Goal: Task Accomplishment & Management: Complete application form

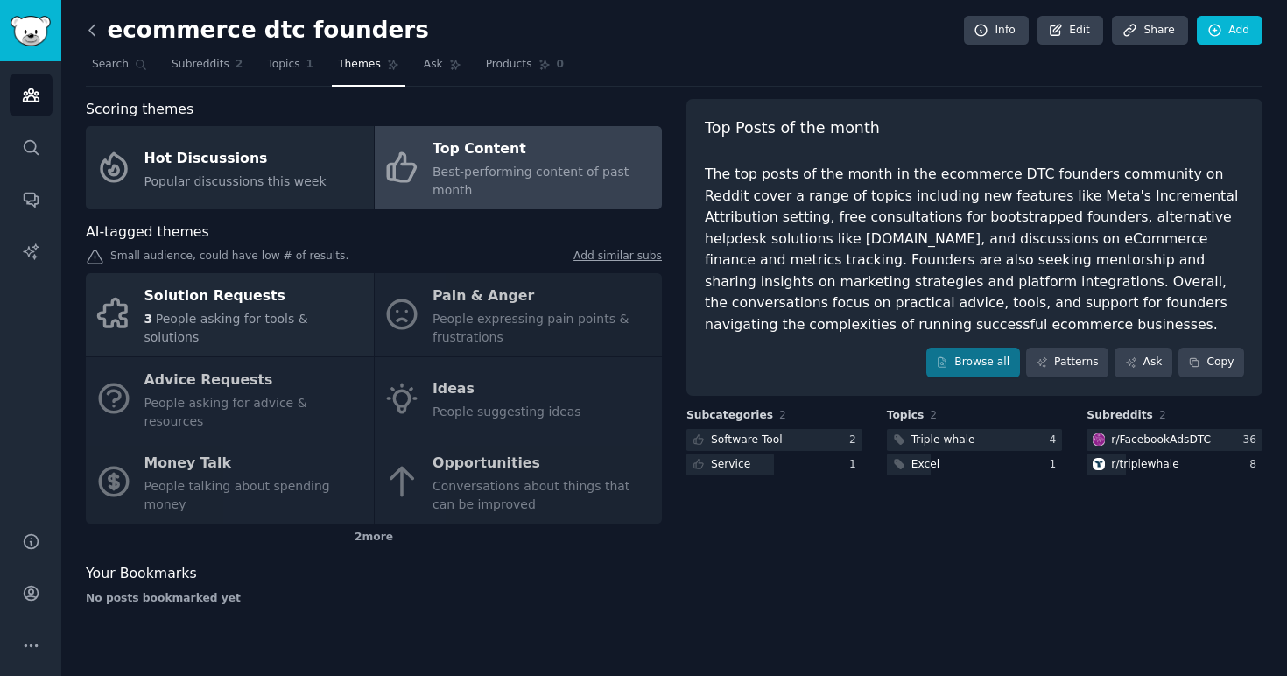
click at [92, 27] on icon at bounding box center [91, 30] width 5 height 11
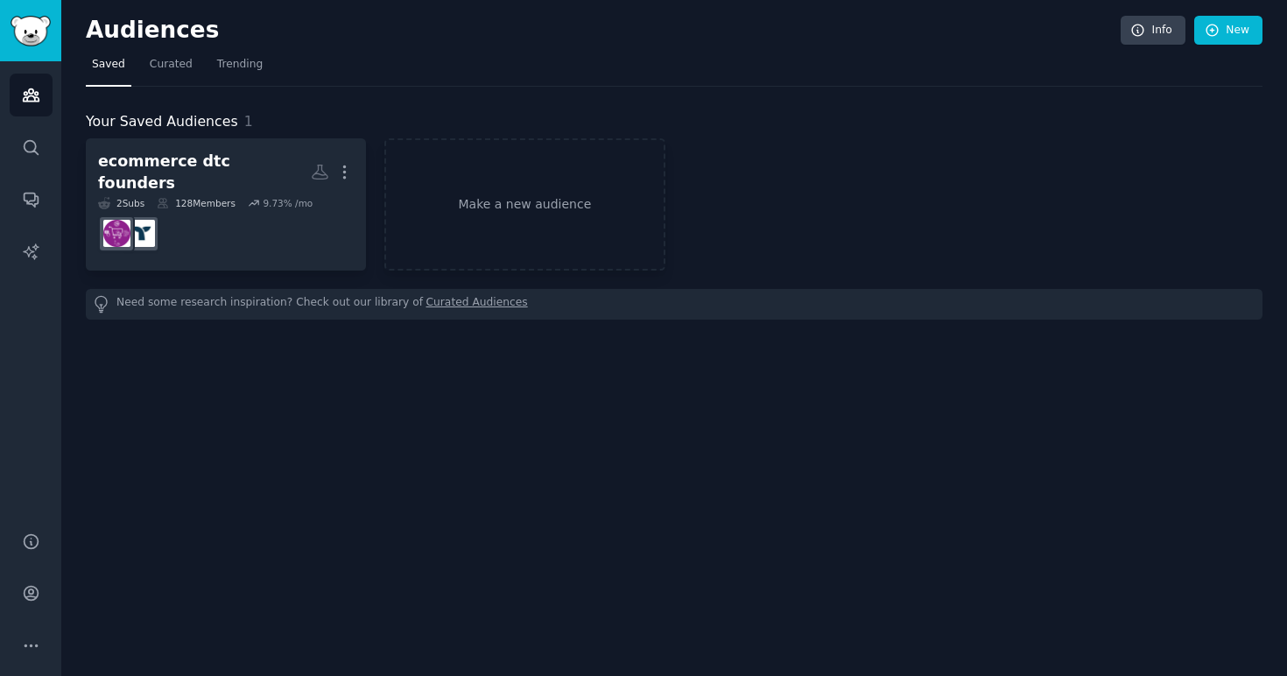
click at [92, 27] on h2 "Audiences" at bounding box center [603, 31] width 1035 height 28
click at [535, 206] on link "Make a new audience" at bounding box center [524, 204] width 280 height 132
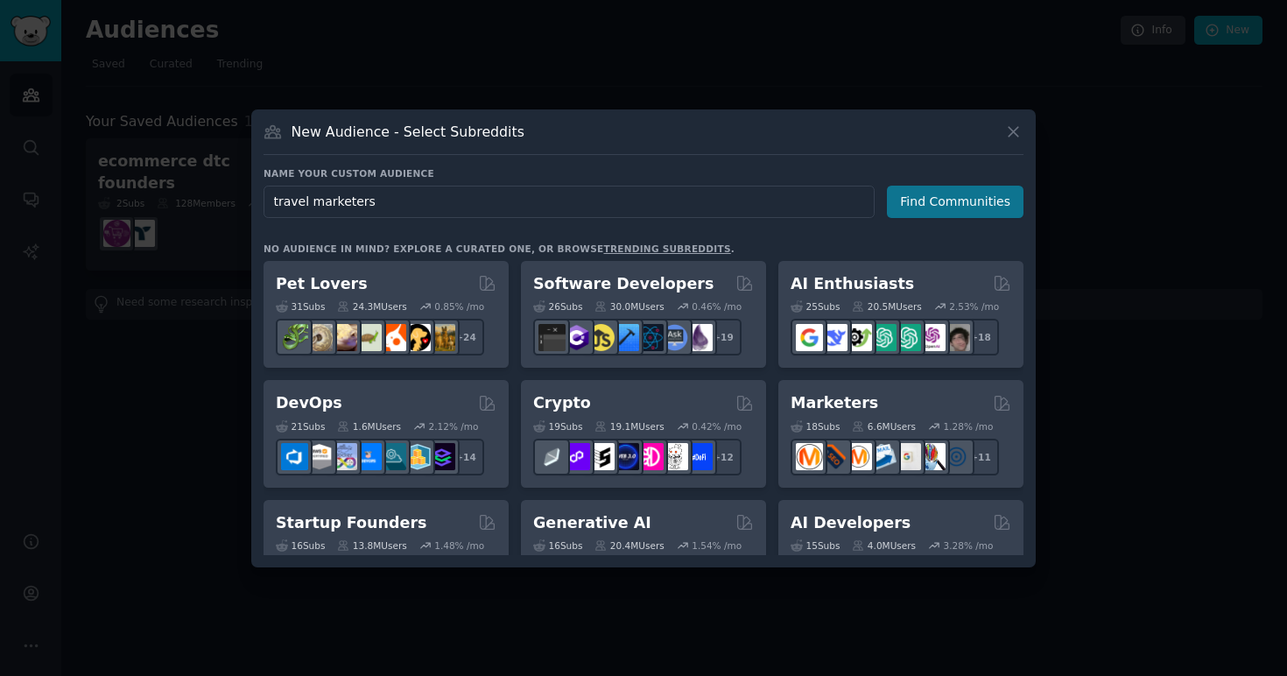
type input "travel marketers"
click at [961, 197] on button "Find Communities" at bounding box center [955, 202] width 137 height 32
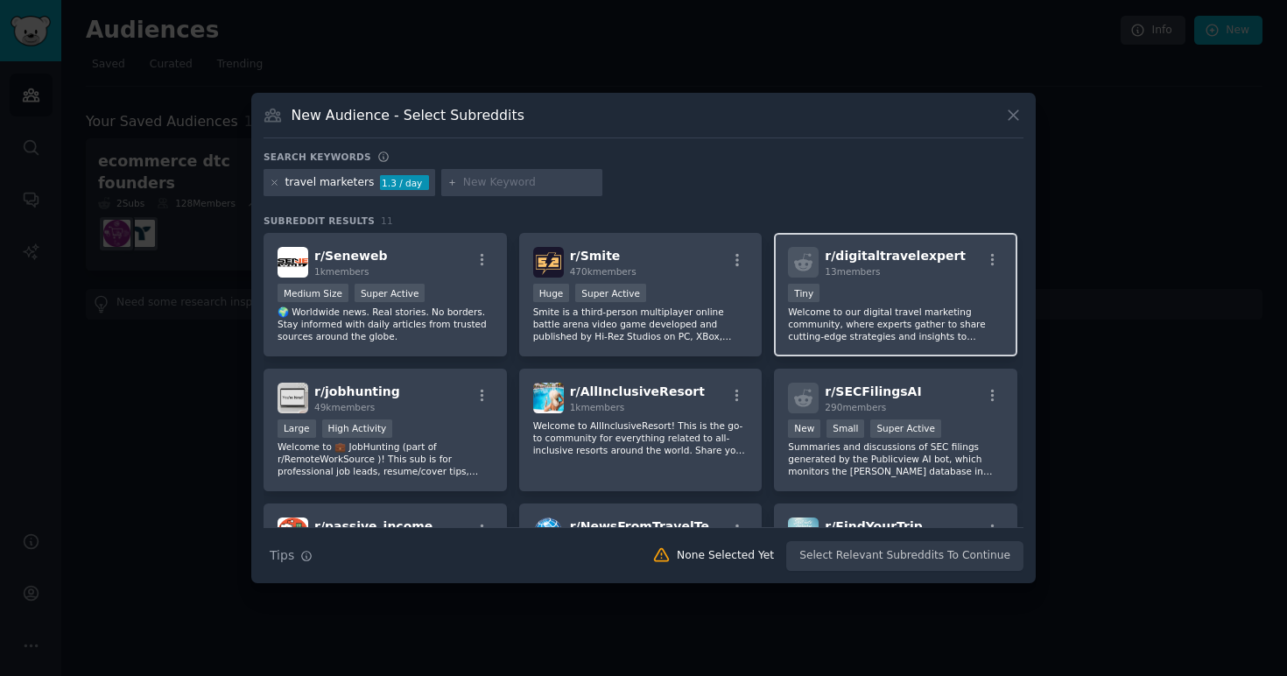
click at [874, 334] on p "Welcome to our digital travel marketing community, where experts gather to shar…" at bounding box center [895, 324] width 215 height 37
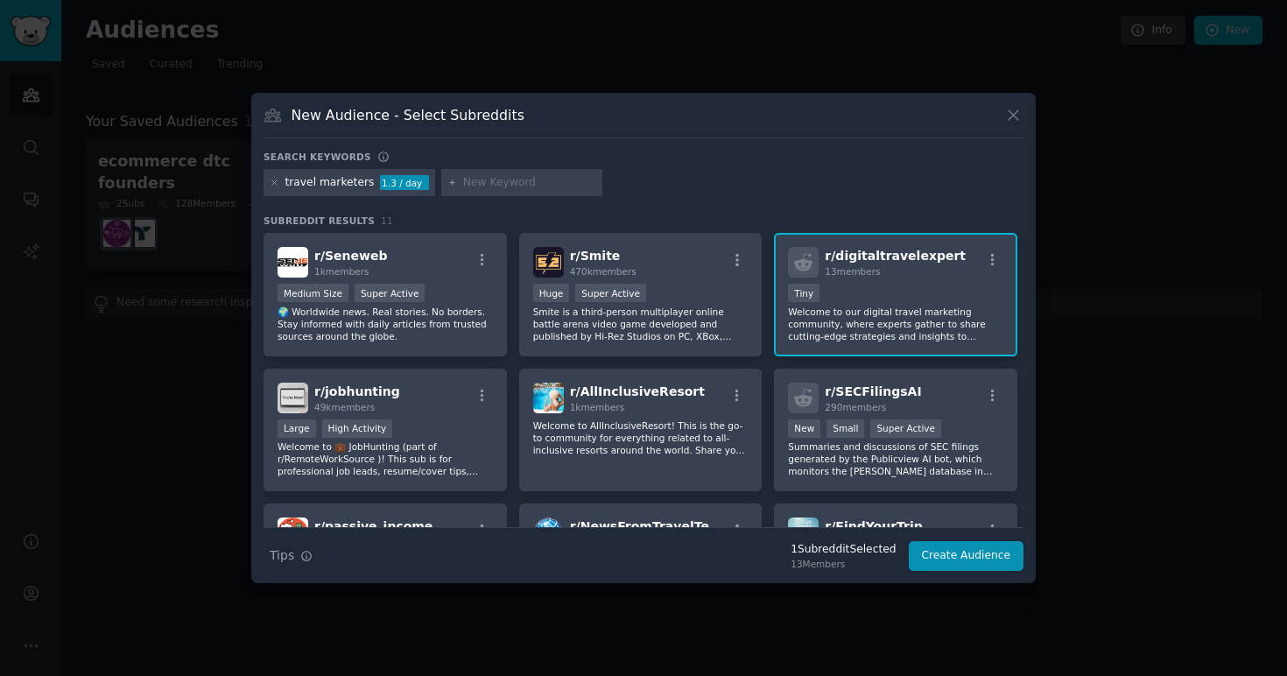
click at [477, 180] on input "text" at bounding box center [529, 183] width 133 height 16
type input "hospitality marketing"
click at [365, 182] on div "travel marketers" at bounding box center [329, 183] width 89 height 16
click at [346, 179] on div "travel marketers" at bounding box center [329, 183] width 89 height 16
click at [277, 182] on icon at bounding box center [275, 183] width 10 height 10
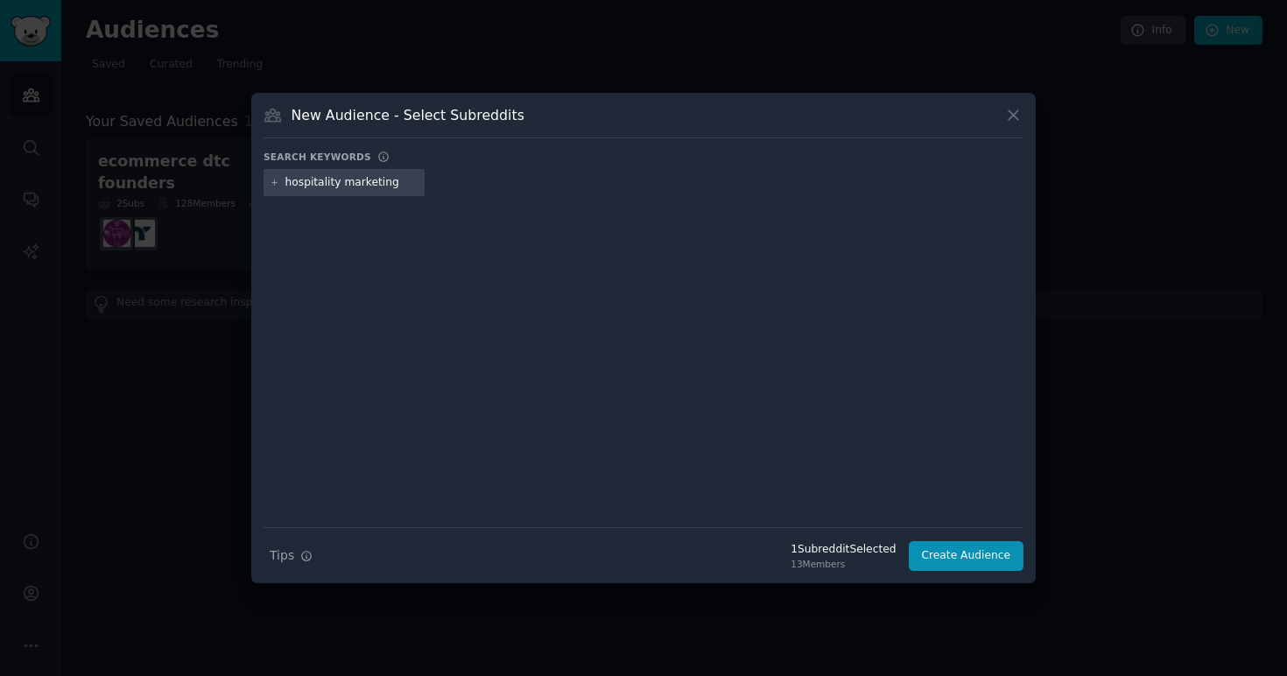
click at [419, 186] on input "hospitality marketing" at bounding box center [351, 183] width 133 height 16
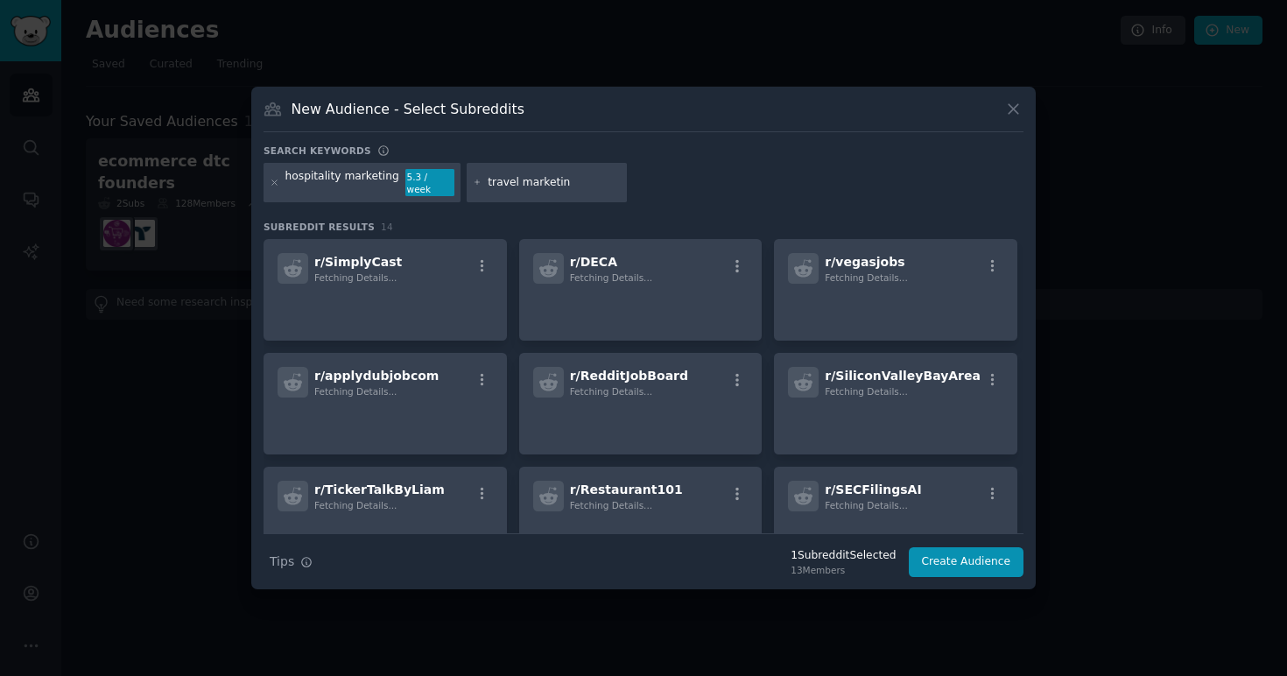
type input "travel marketing"
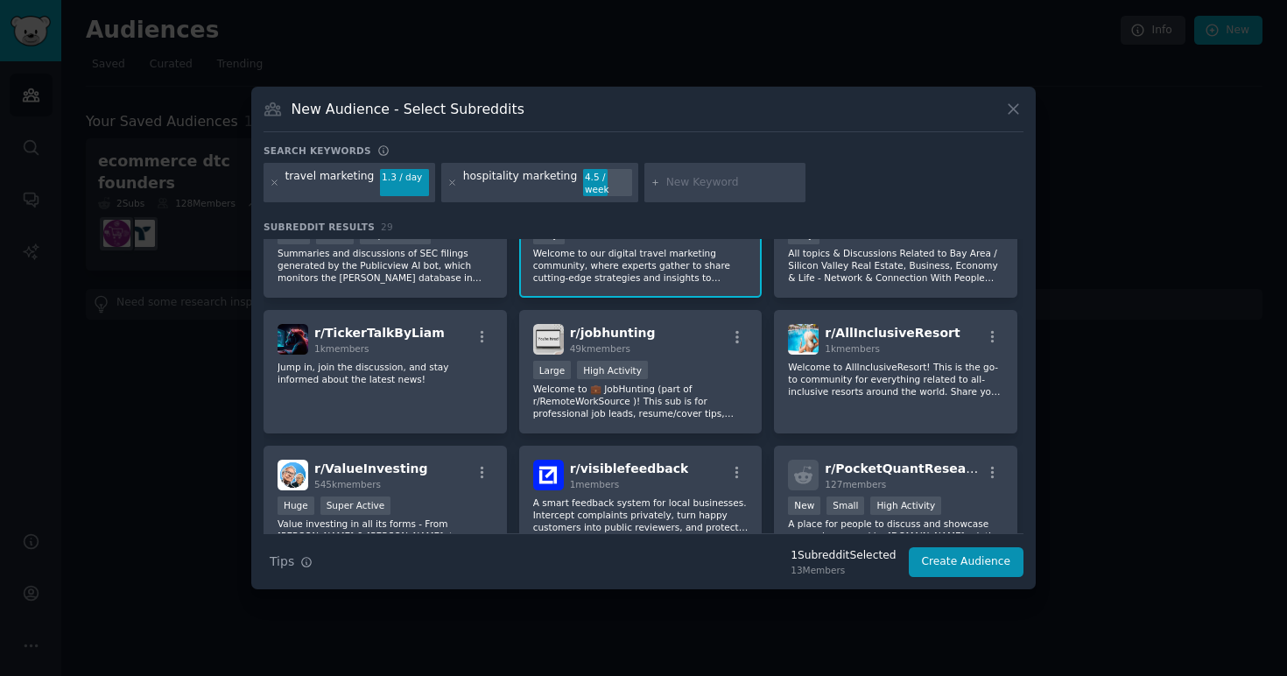
scroll to position [736, 0]
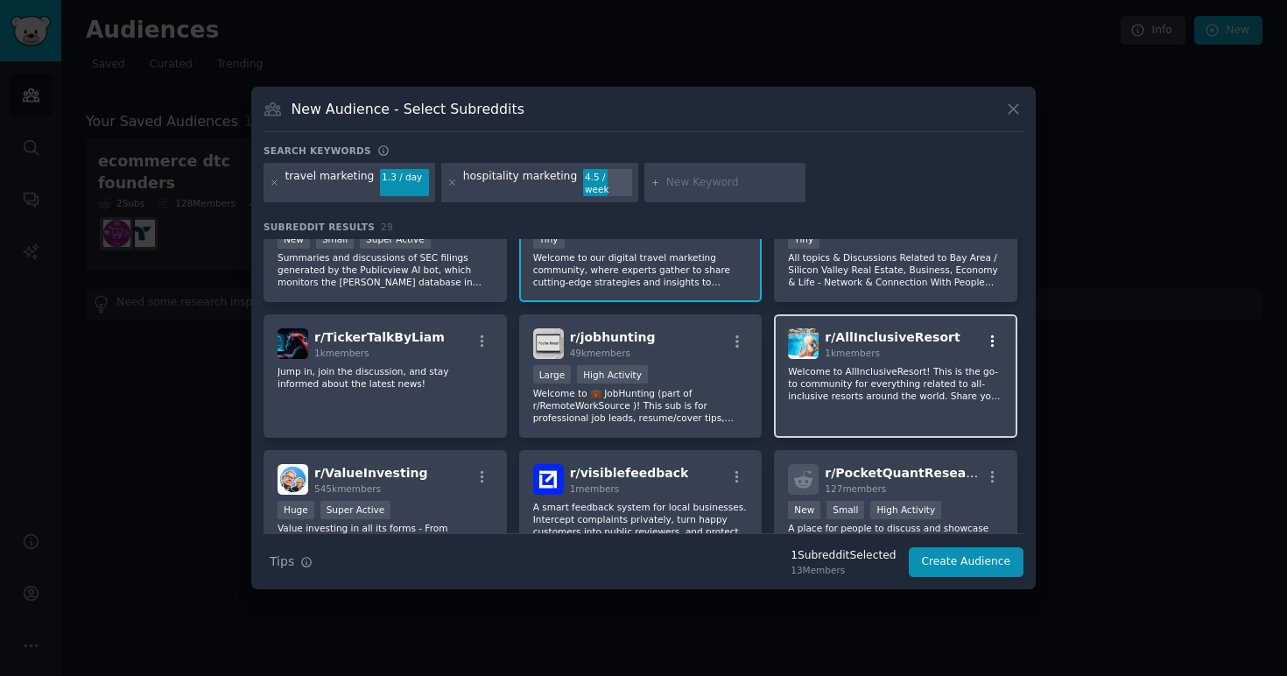
click at [990, 334] on icon "button" at bounding box center [993, 342] width 16 height 16
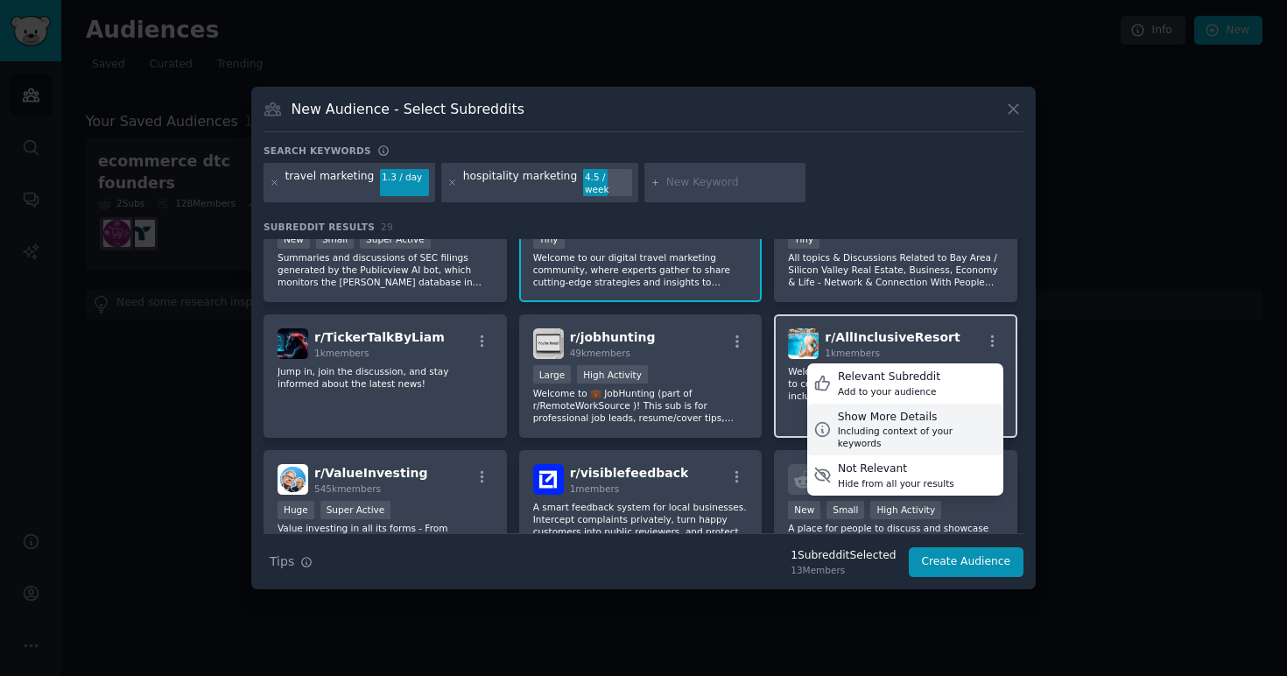
click at [915, 425] on div "Including context of your keywords" at bounding box center [917, 437] width 159 height 25
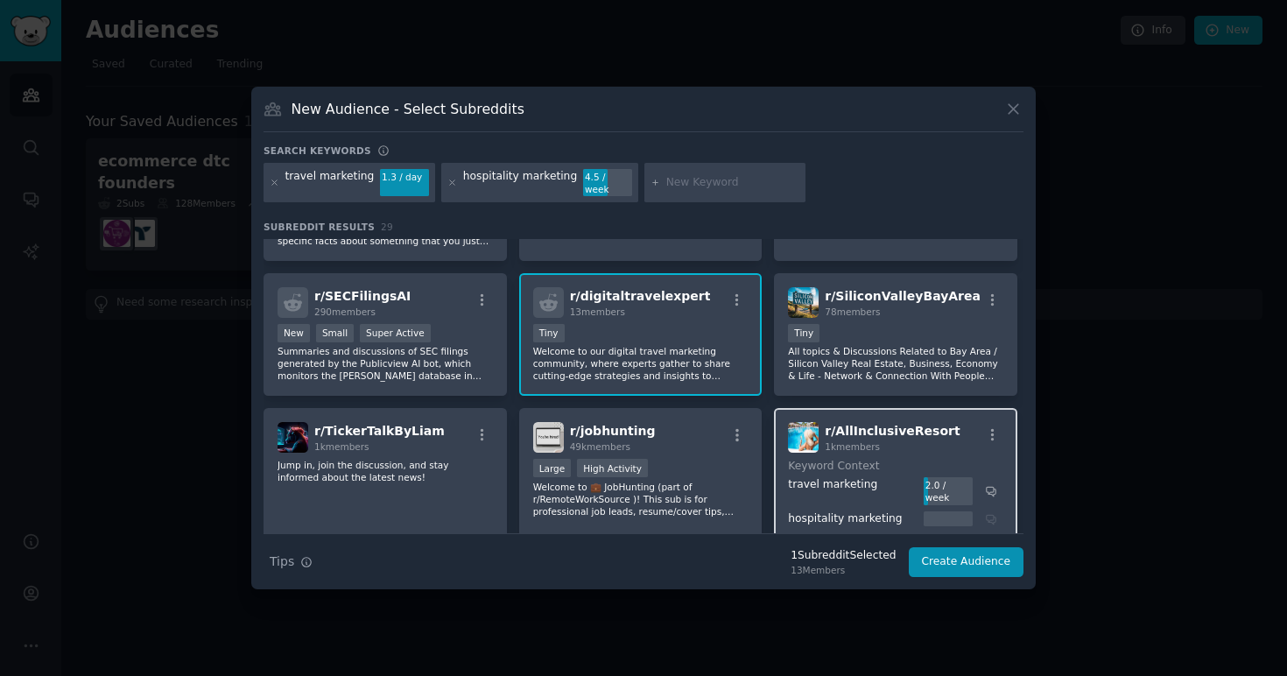
scroll to position [642, 0]
click at [737, 293] on icon "button" at bounding box center [737, 301] width 16 height 16
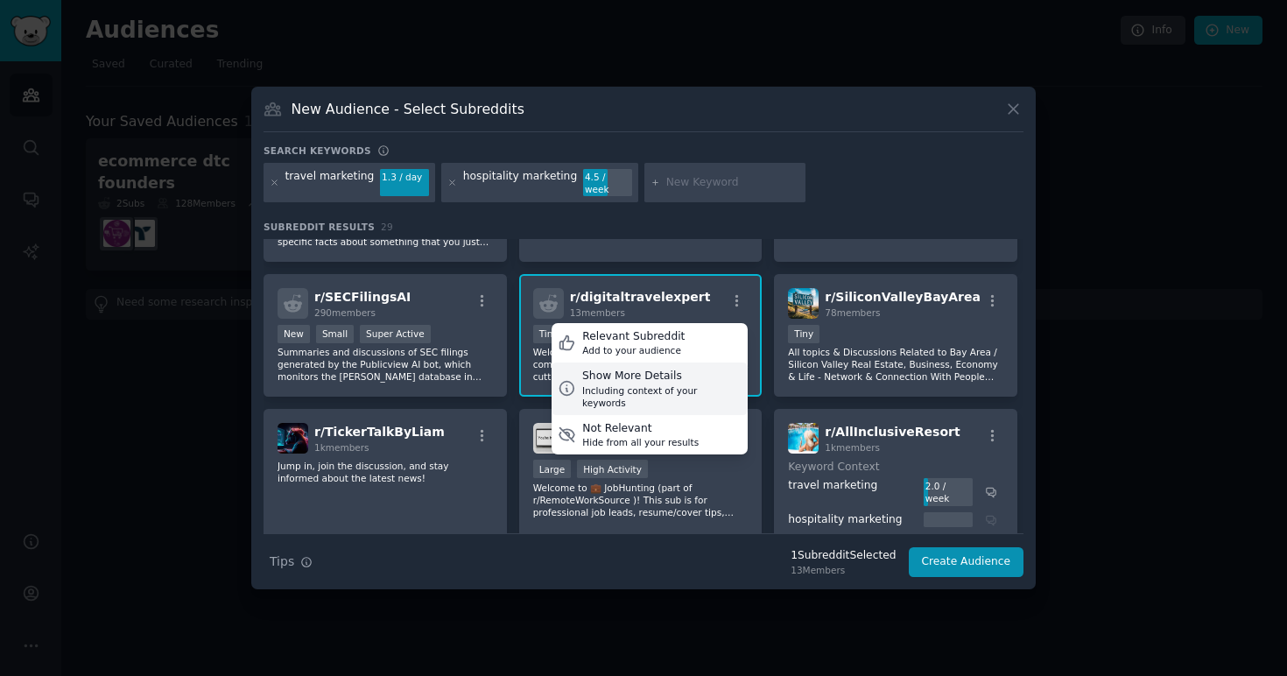
click at [688, 375] on div "Show More Details" at bounding box center [661, 377] width 159 height 16
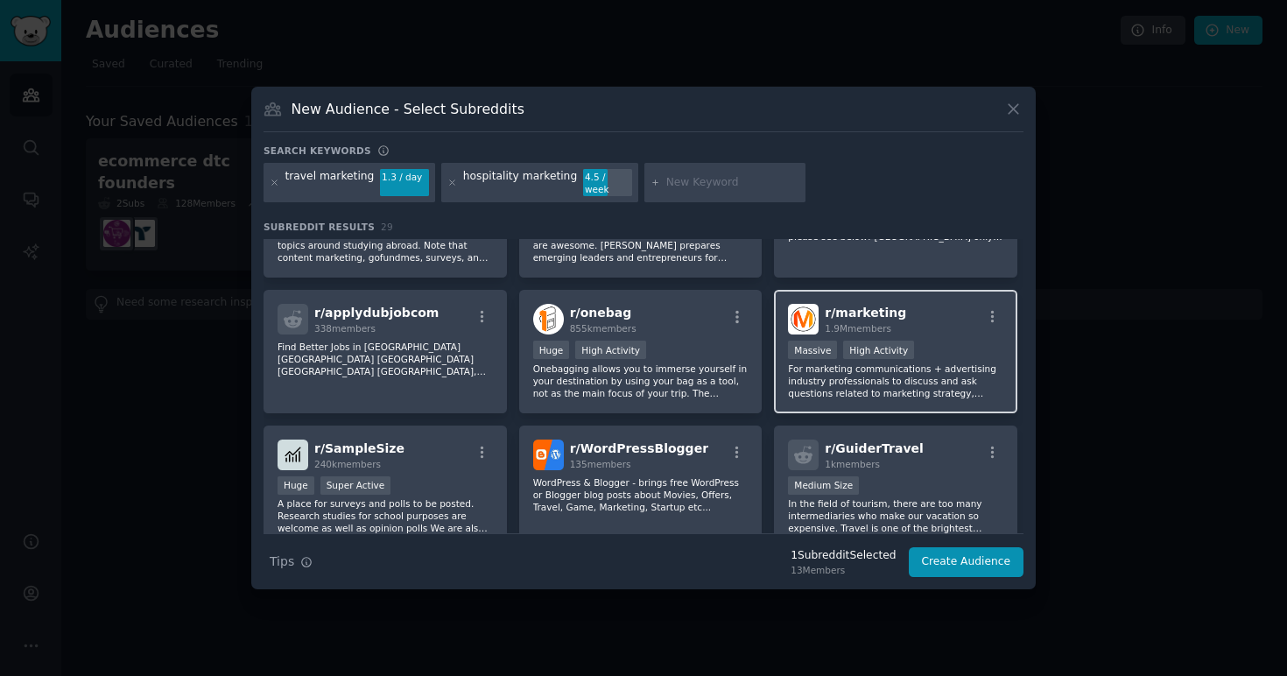
scroll to position [221, 0]
click at [989, 308] on icon "button" at bounding box center [993, 316] width 16 height 16
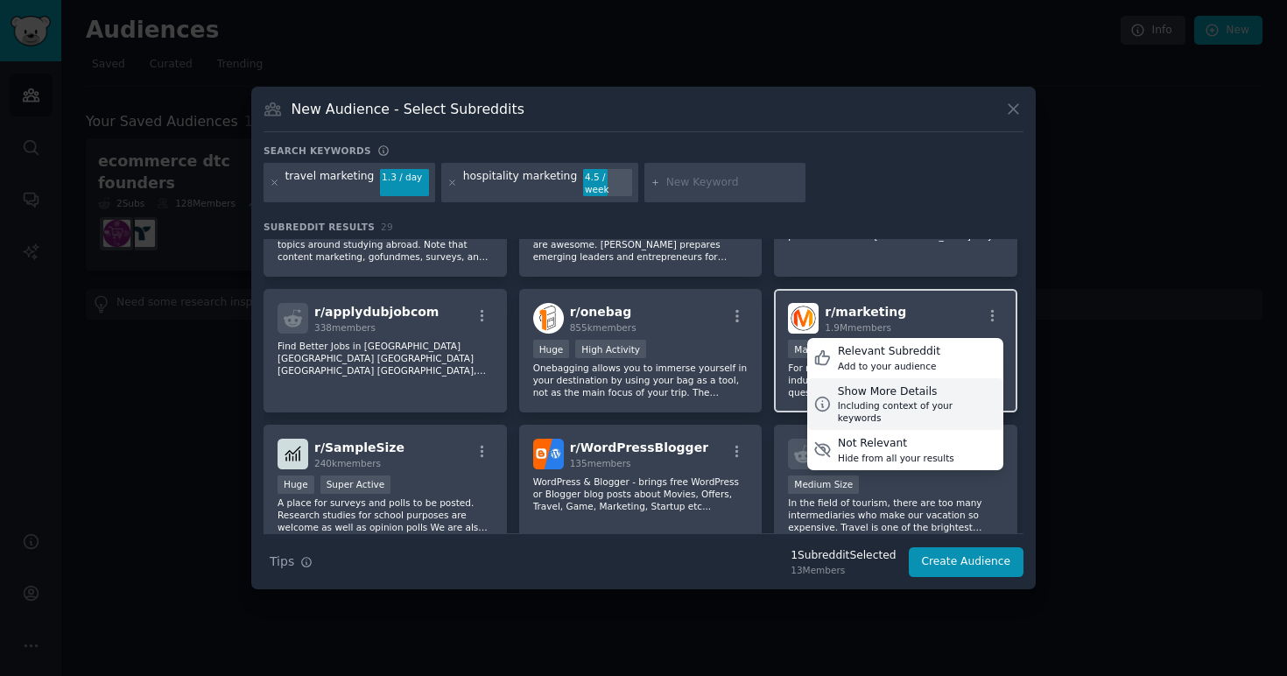
click at [933, 399] on div "Including context of your keywords" at bounding box center [917, 411] width 159 height 25
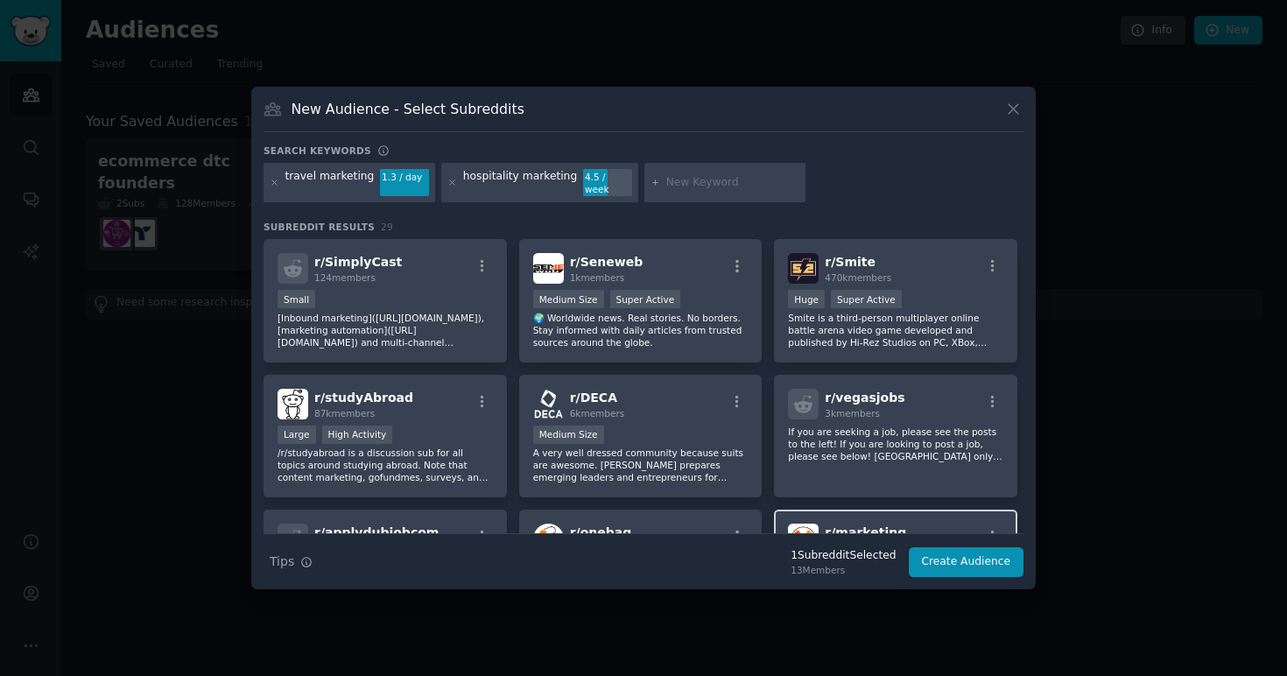
scroll to position [0, 0]
click at [274, 182] on icon at bounding box center [275, 183] width 10 height 10
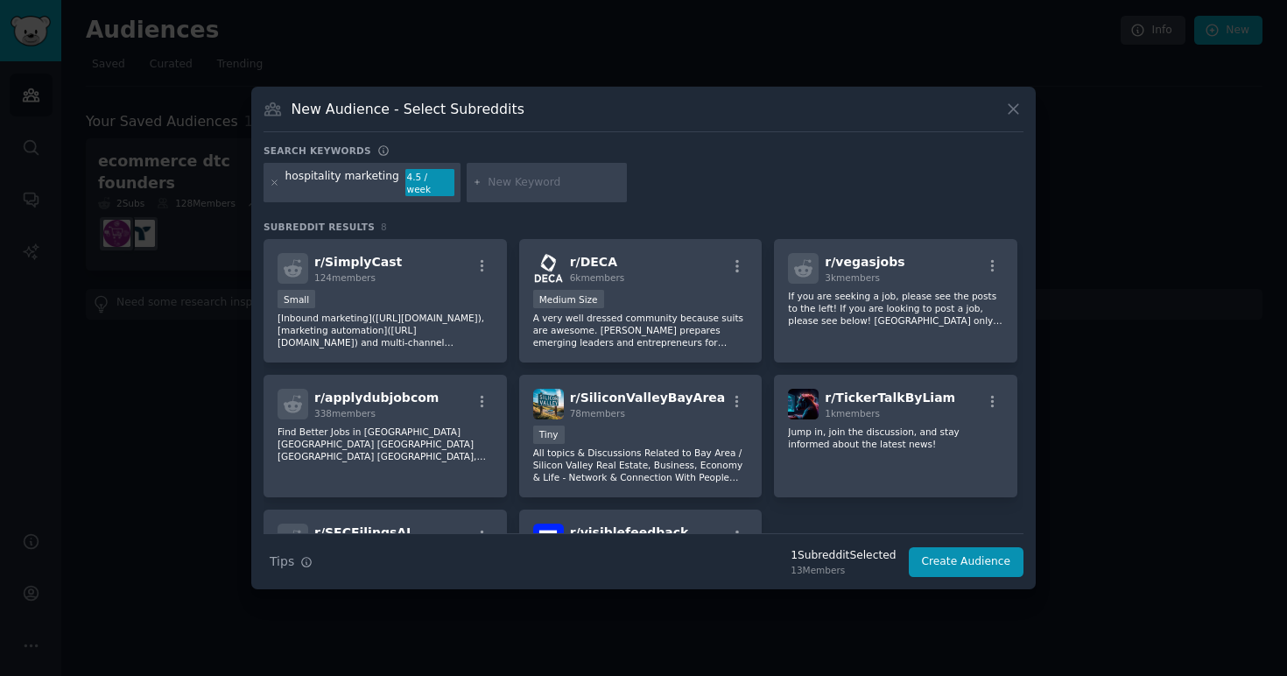
click at [274, 182] on icon at bounding box center [275, 183] width 10 height 10
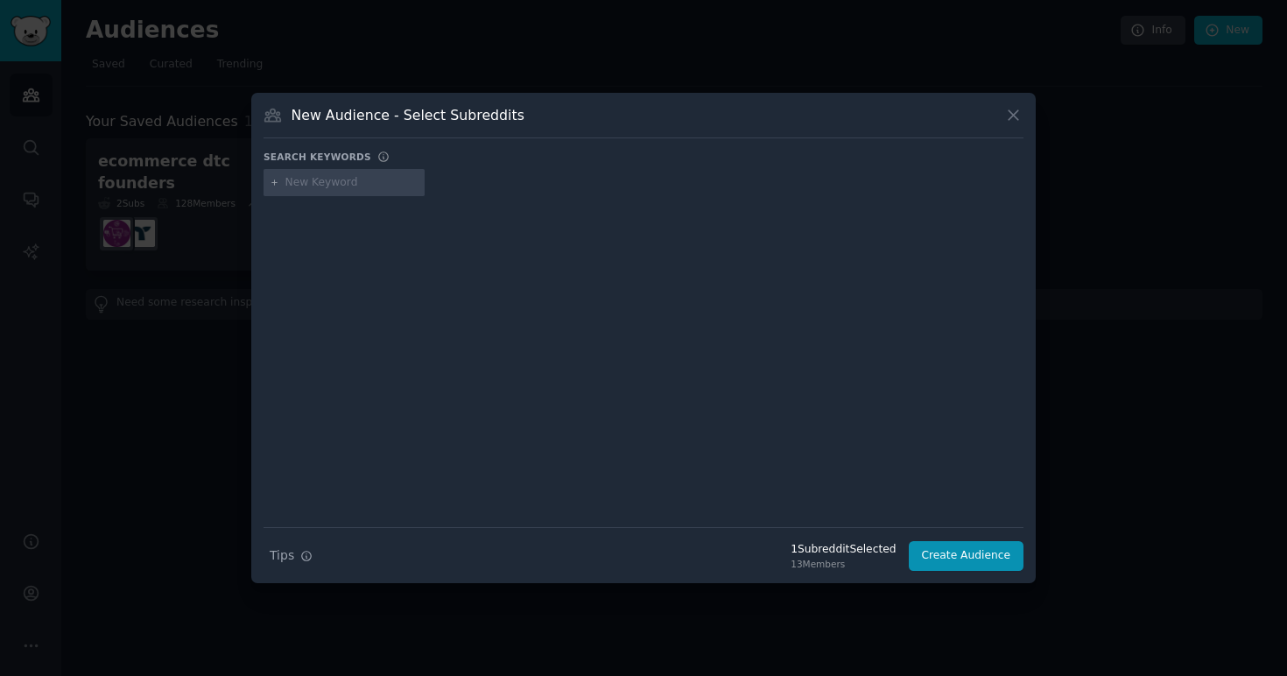
click at [302, 184] on input "text" at bounding box center [351, 183] width 133 height 16
type input "t"
type input "travel hospitality business owners"
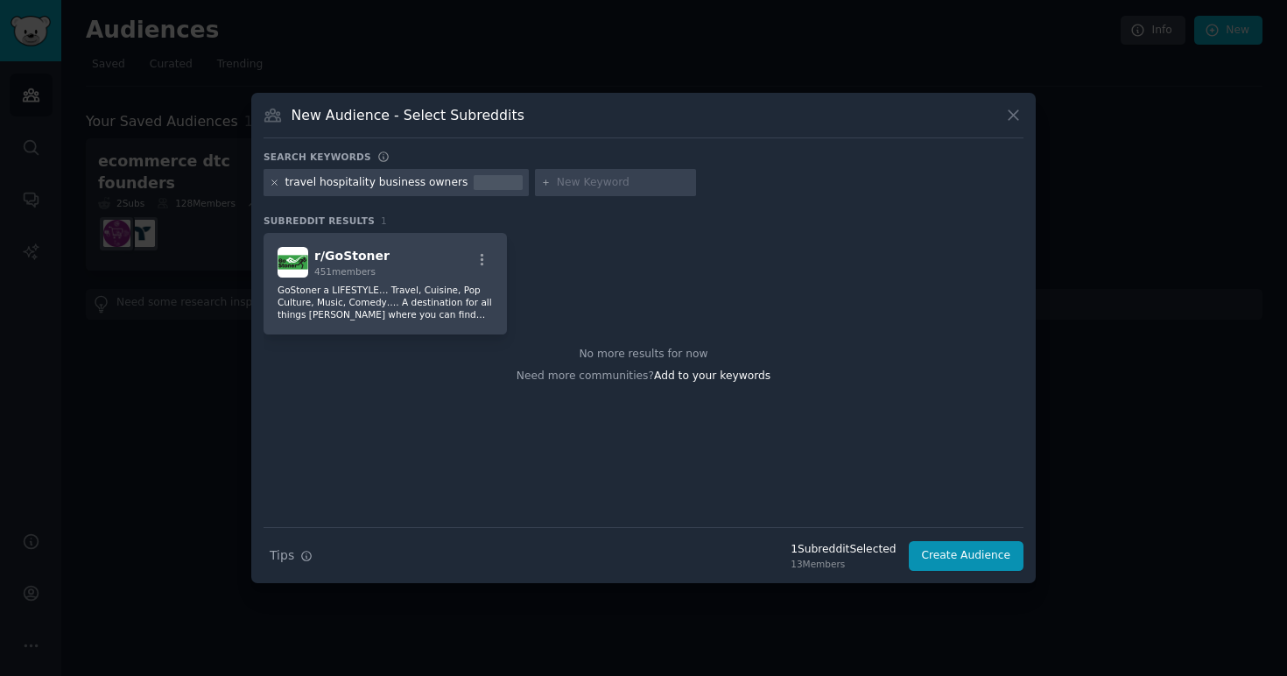
click at [275, 185] on icon at bounding box center [275, 183] width 10 height 10
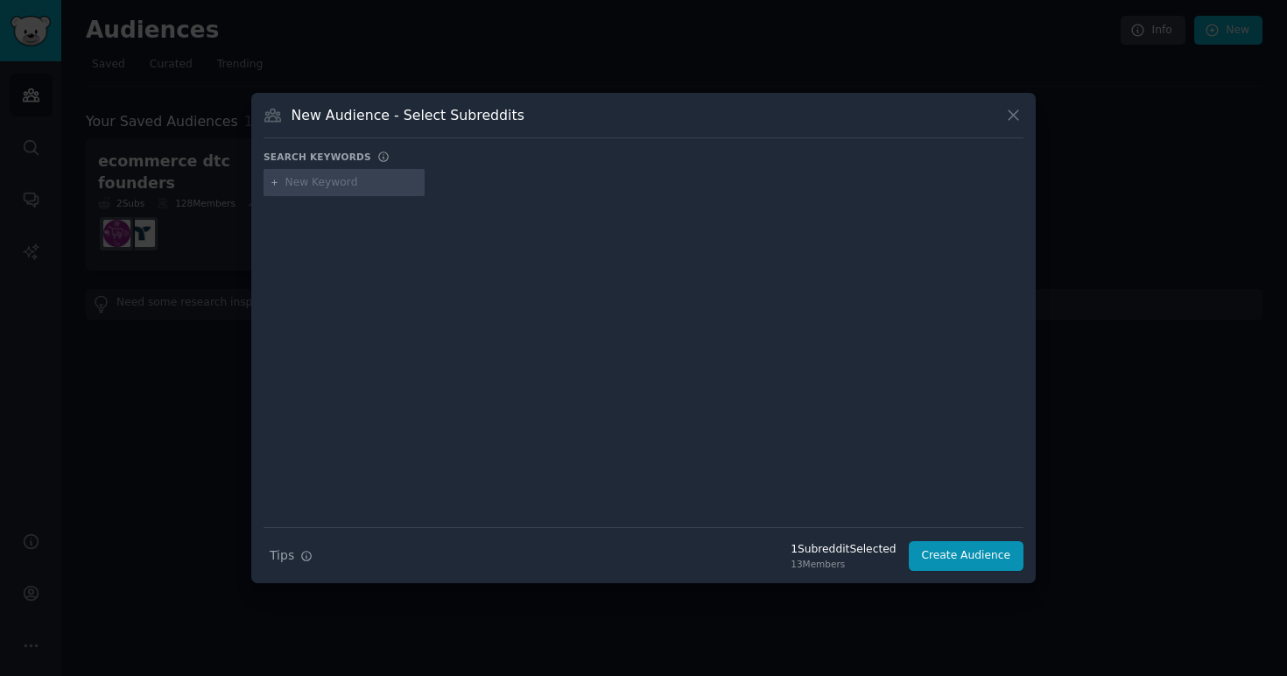
click at [315, 183] on input "text" at bounding box center [351, 183] width 133 height 16
type input "travel company marketing"
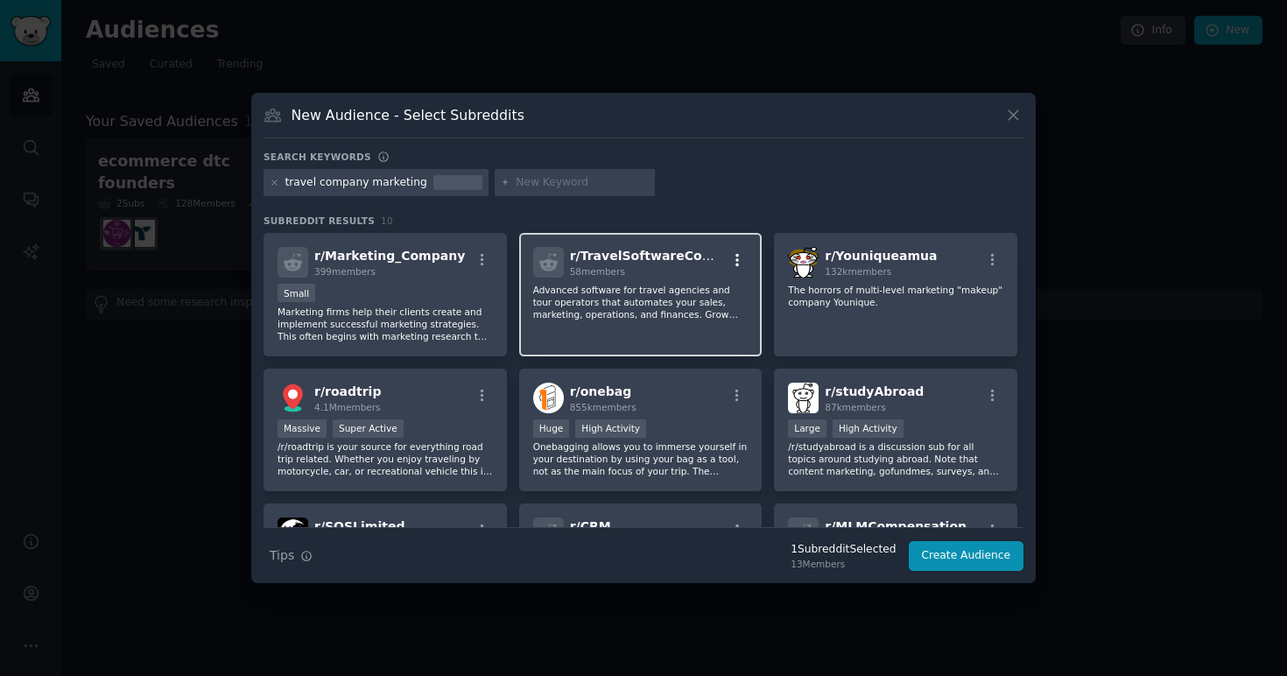
click at [737, 261] on icon "button" at bounding box center [737, 260] width 16 height 16
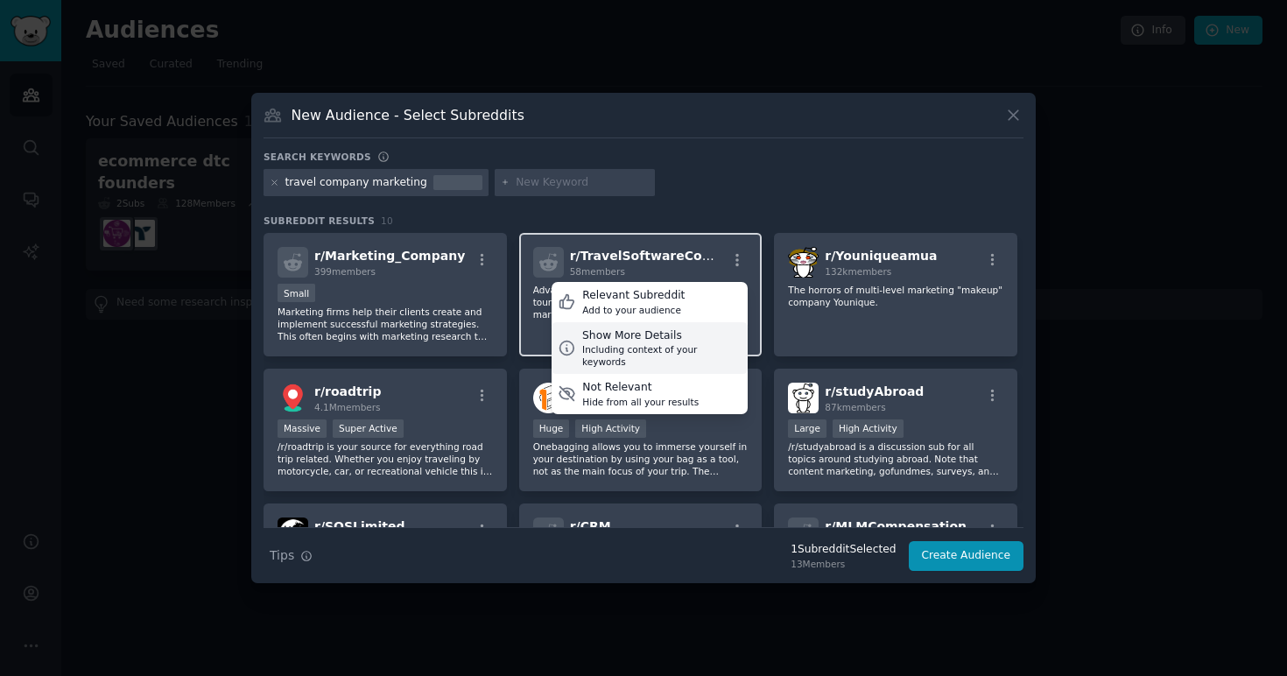
click at [691, 340] on div "Show More Details" at bounding box center [661, 336] width 159 height 16
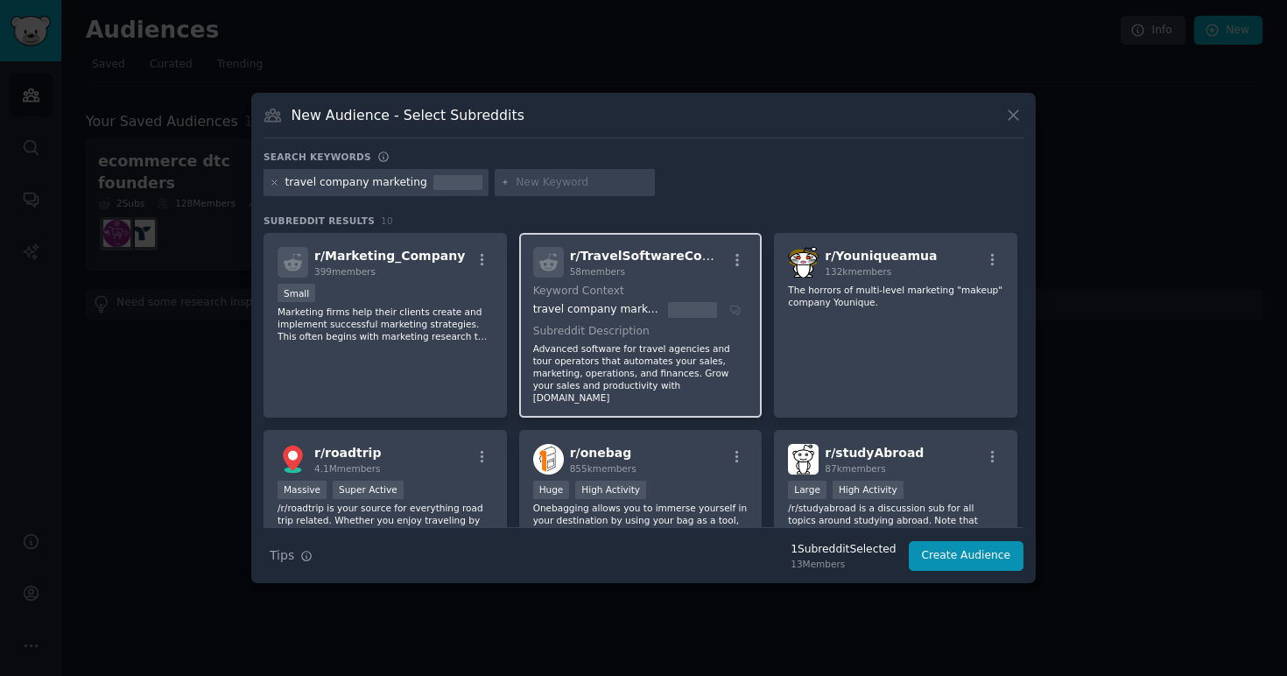
click at [1011, 110] on icon at bounding box center [1013, 115] width 18 height 18
